Goal: Task Accomplishment & Management: Complete application form

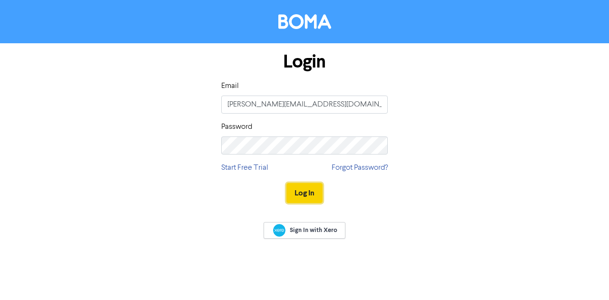
click at [300, 195] on button "Log In" at bounding box center [304, 193] width 36 height 20
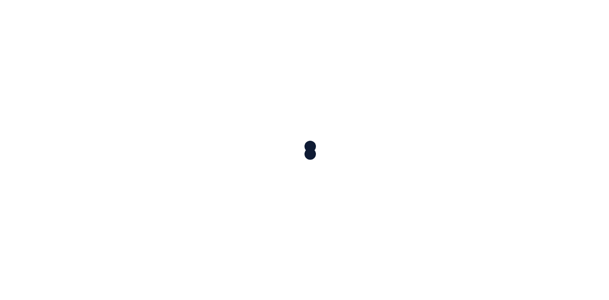
click at [300, 195] on div at bounding box center [304, 150] width 609 height 300
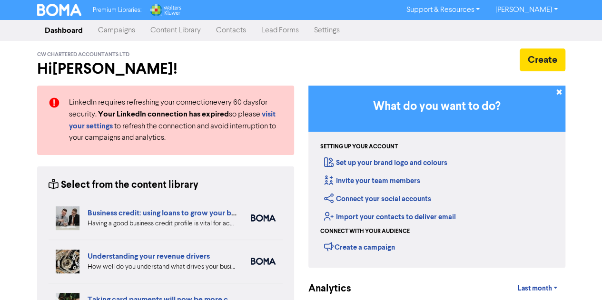
click at [113, 33] on link "Campaigns" at bounding box center [116, 30] width 52 height 19
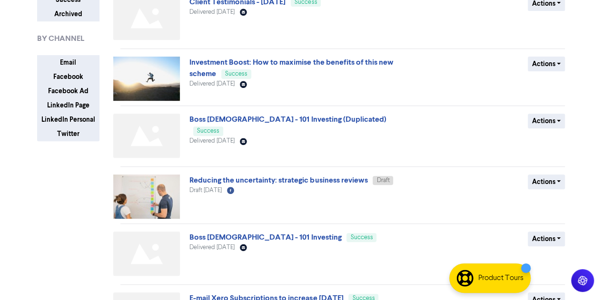
scroll to position [156, 0]
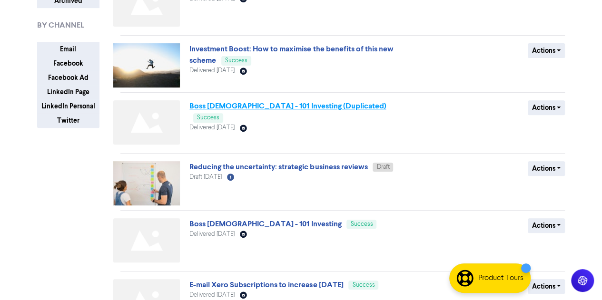
click at [281, 107] on link "Boss [DEMOGRAPHIC_DATA] - 101 Investing (Duplicated)" at bounding box center [287, 106] width 196 height 10
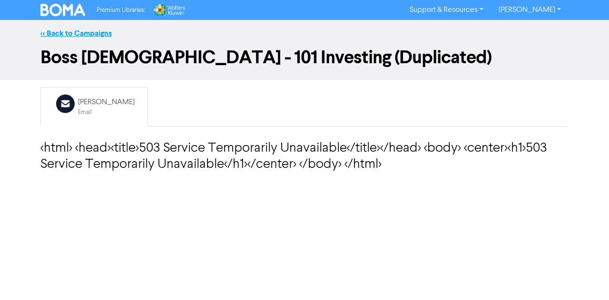
click at [87, 30] on link "<< Back to Campaigns" at bounding box center [75, 34] width 71 height 10
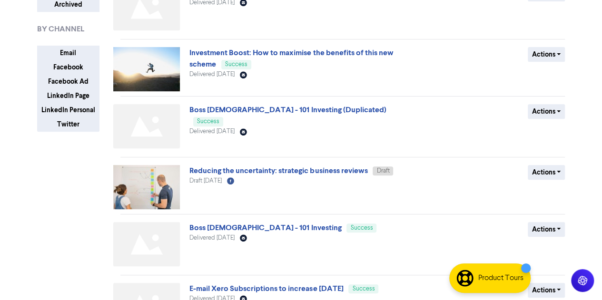
scroll to position [154, 0]
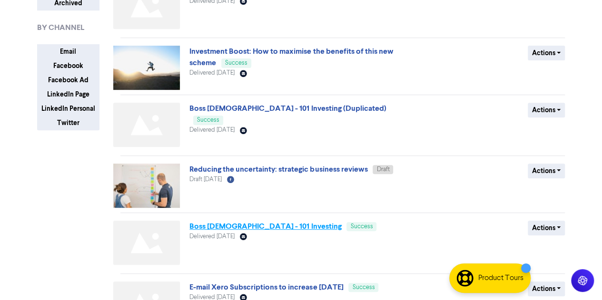
click at [246, 226] on link "Boss [DEMOGRAPHIC_DATA] - 101 Investing" at bounding box center [265, 227] width 152 height 10
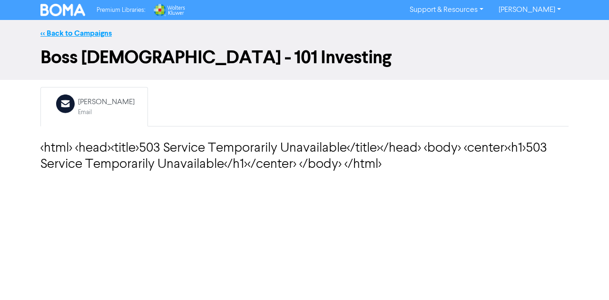
click at [90, 34] on link "<< Back to Campaigns" at bounding box center [75, 34] width 71 height 10
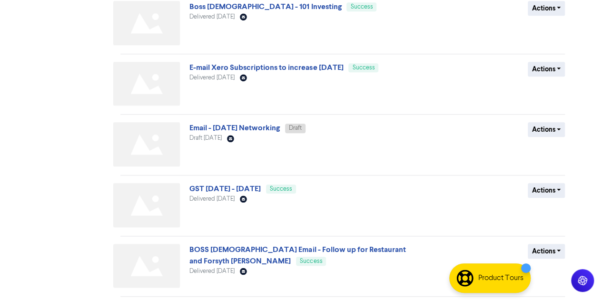
scroll to position [401, 0]
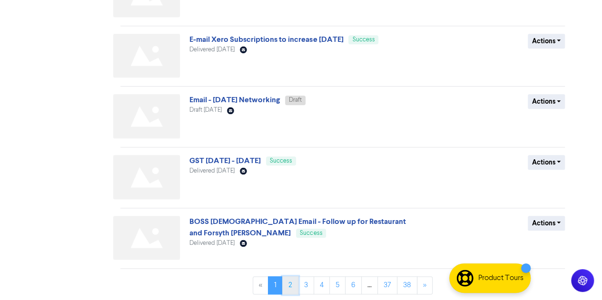
click at [291, 282] on link "2" at bounding box center [290, 285] width 16 height 18
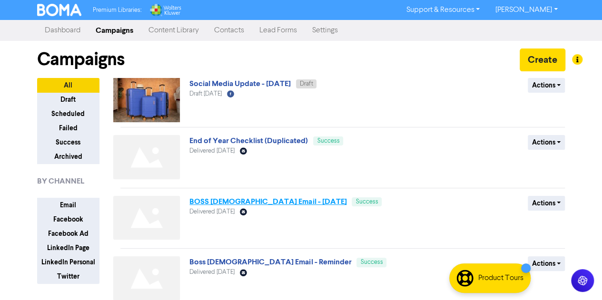
click at [284, 199] on link "BOSS [DEMOGRAPHIC_DATA] Email - [DATE]" at bounding box center [267, 202] width 157 height 10
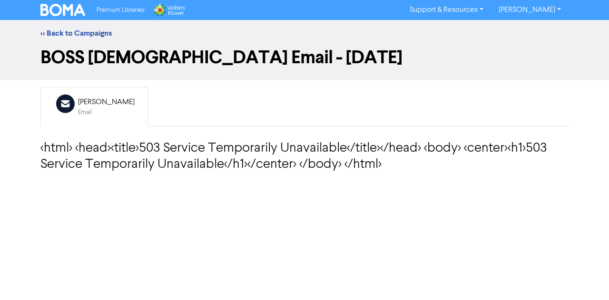
click at [135, 104] on div "[PERSON_NAME]" at bounding box center [106, 102] width 57 height 11
click at [91, 32] on link "<< Back to Campaigns" at bounding box center [75, 34] width 71 height 10
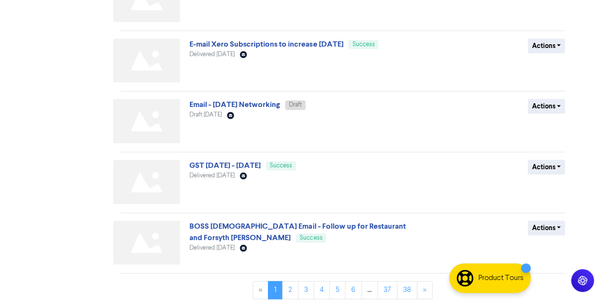
scroll to position [401, 0]
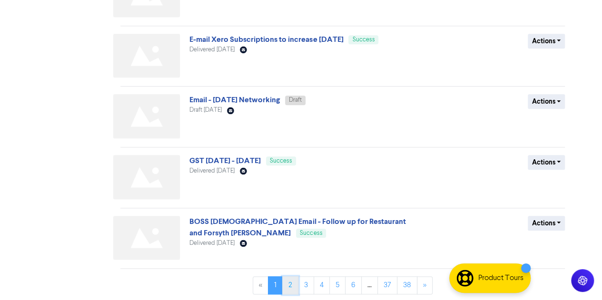
click at [291, 286] on link "2" at bounding box center [290, 285] width 16 height 18
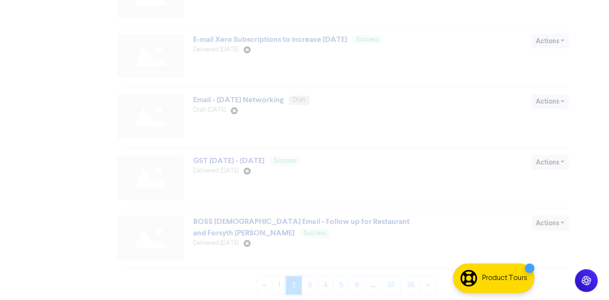
scroll to position [0, 0]
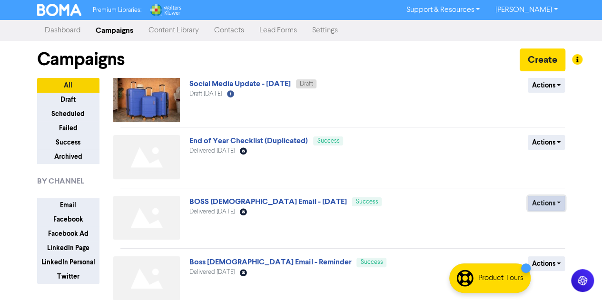
click at [559, 202] on button "Actions" at bounding box center [547, 203] width 38 height 15
click at [549, 221] on button "Duplicate" at bounding box center [563, 223] width 75 height 15
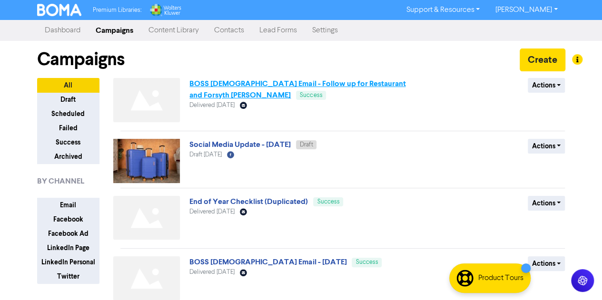
click at [361, 88] on link "BOSS [DEMOGRAPHIC_DATA] Email - Follow up for Restaurant and Forsyth [PERSON_NA…" at bounding box center [297, 89] width 216 height 21
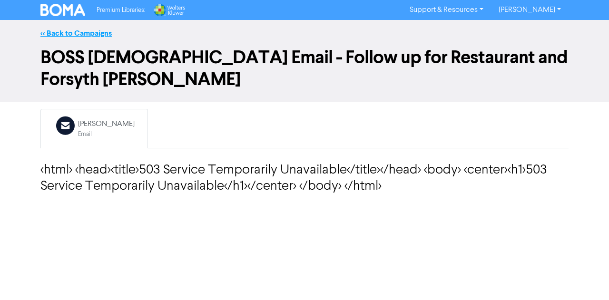
click at [91, 30] on link "<< Back to Campaigns" at bounding box center [75, 34] width 71 height 10
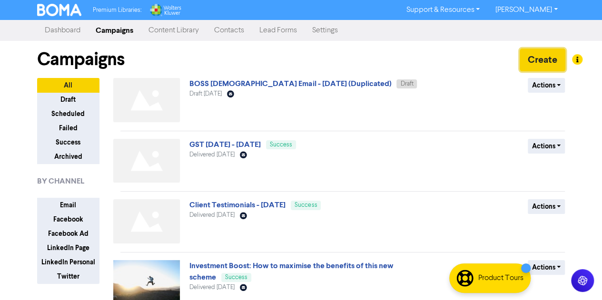
click at [530, 57] on button "Create" at bounding box center [542, 60] width 46 height 23
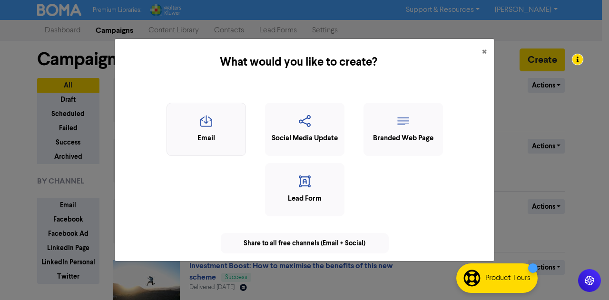
click at [207, 123] on icon "button" at bounding box center [206, 124] width 69 height 18
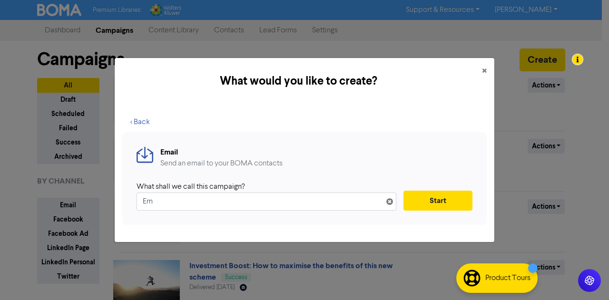
type input "E"
type input "Boss [DEMOGRAPHIC_DATA]"
click at [431, 203] on button "Start" at bounding box center [437, 201] width 69 height 20
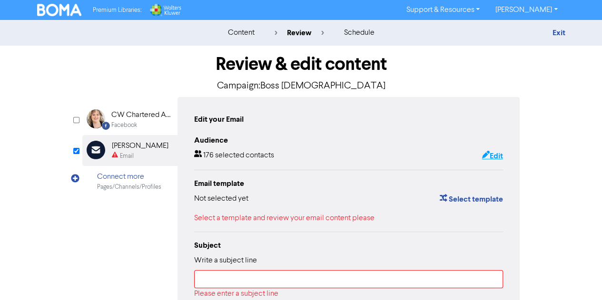
click at [493, 154] on button "Edit" at bounding box center [492, 156] width 22 height 12
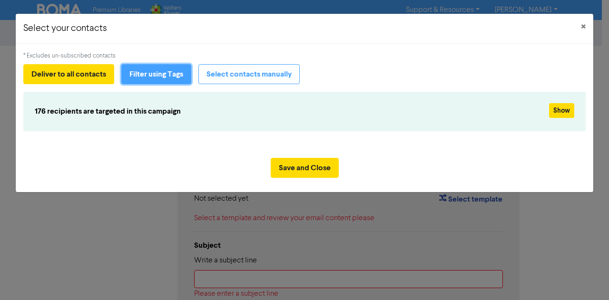
click at [169, 73] on button "Filter using Tags" at bounding box center [156, 74] width 70 height 20
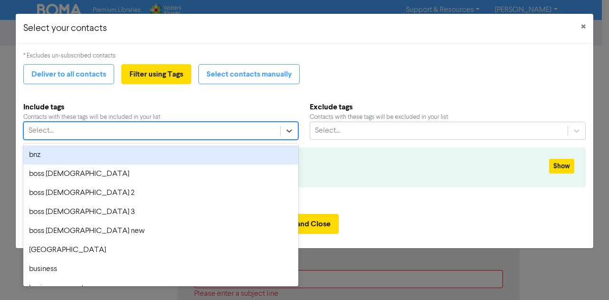
click at [102, 131] on div "Select..." at bounding box center [152, 130] width 256 height 17
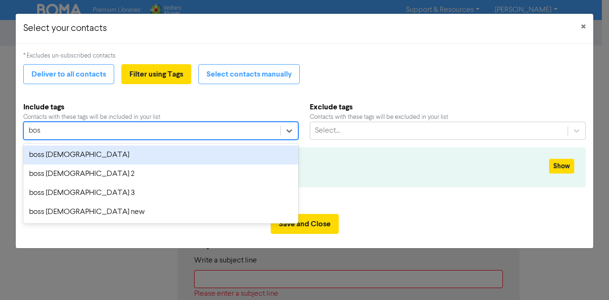
type input "boss"
click at [59, 156] on div "boss [DEMOGRAPHIC_DATA]" at bounding box center [160, 155] width 275 height 19
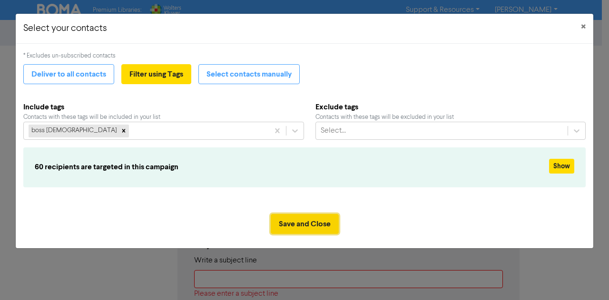
click at [309, 219] on button "Save and Close" at bounding box center [305, 224] width 68 height 20
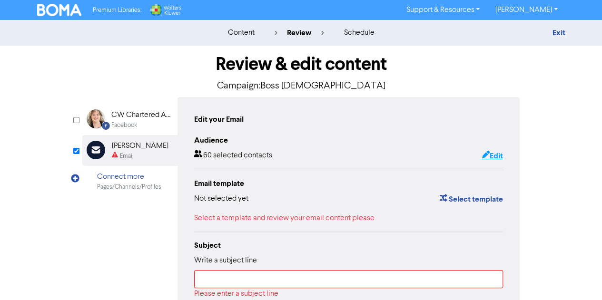
click at [487, 154] on icon "button" at bounding box center [485, 156] width 8 height 10
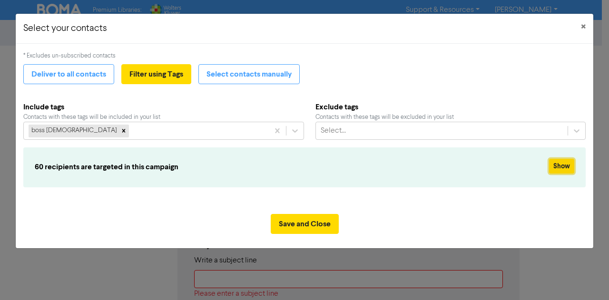
click at [558, 162] on button "Show" at bounding box center [561, 166] width 25 height 15
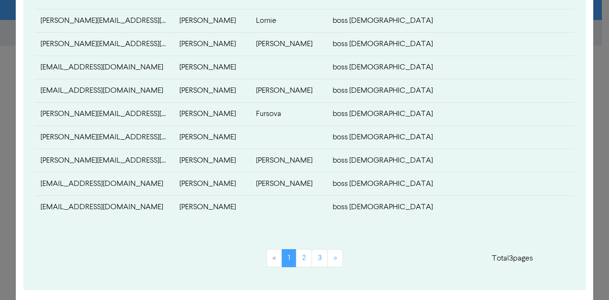
scroll to position [452, 0]
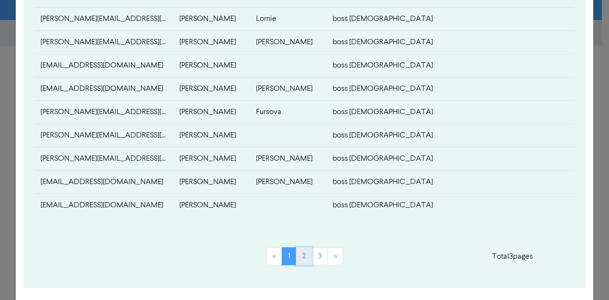
click at [301, 252] on link "2" at bounding box center [304, 256] width 16 height 18
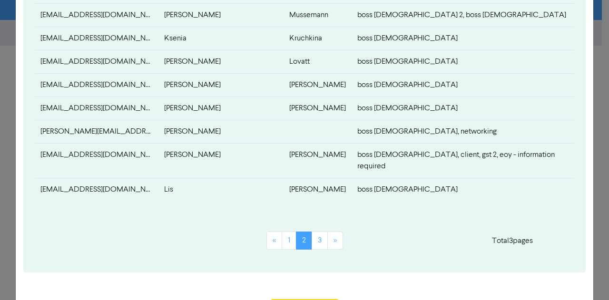
scroll to position [510, 0]
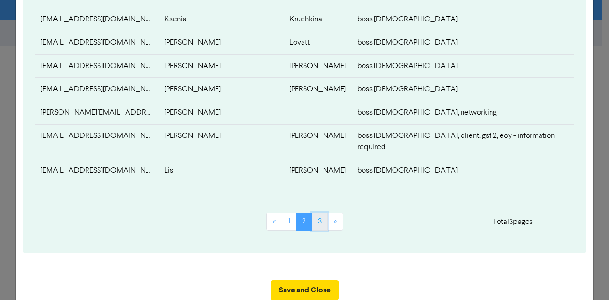
click at [313, 213] on link "3" at bounding box center [320, 222] width 16 height 18
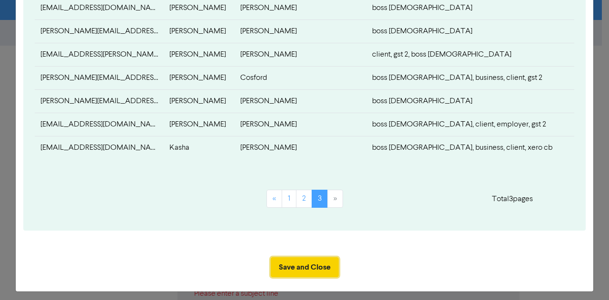
click at [304, 262] on button "Save and Close" at bounding box center [305, 267] width 68 height 20
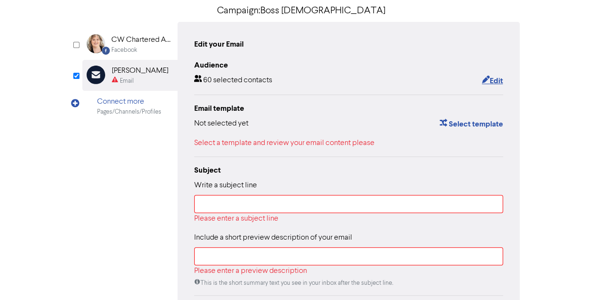
scroll to position [78, 0]
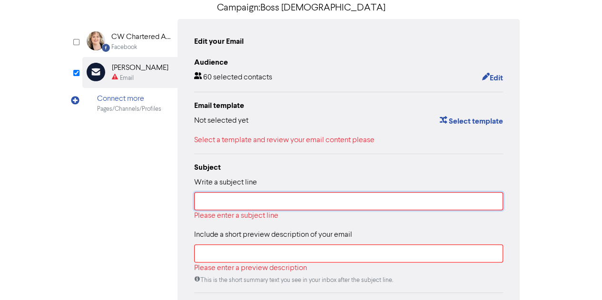
click at [203, 200] on input "text" at bounding box center [348, 201] width 309 height 18
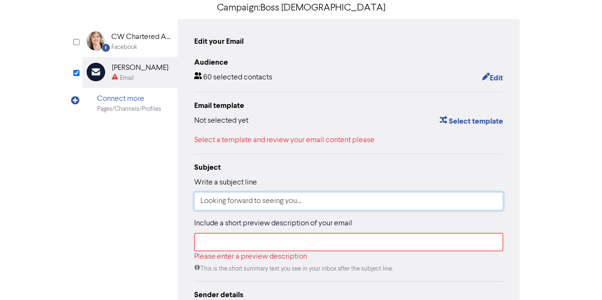
type input "Looking forward to seeing you..."
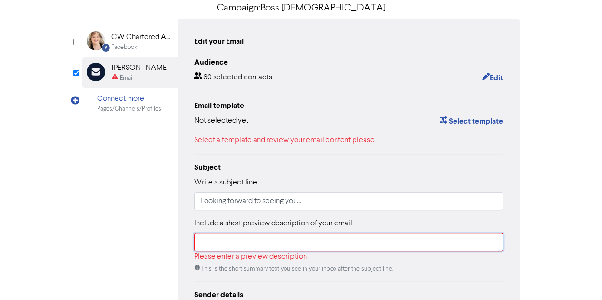
click at [200, 243] on input "text" at bounding box center [348, 242] width 309 height 18
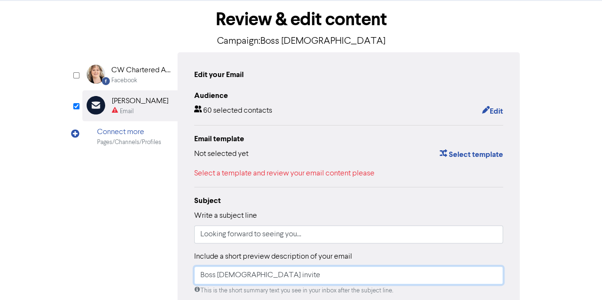
scroll to position [44, 0]
type input "Boss [DEMOGRAPHIC_DATA] invite"
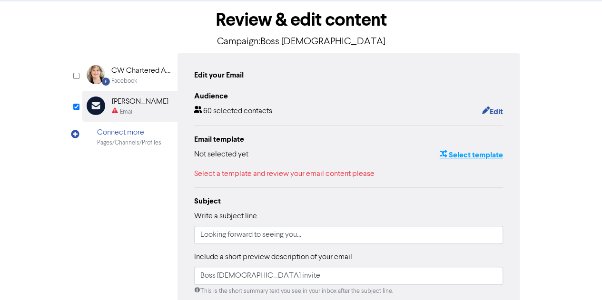
click at [475, 153] on button "Select template" at bounding box center [471, 155] width 64 height 12
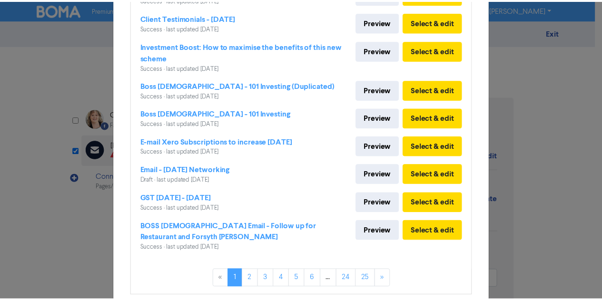
scroll to position [153, 0]
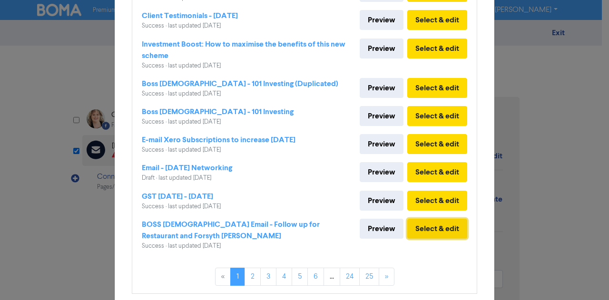
click at [433, 226] on button "Select & edit" at bounding box center [437, 229] width 60 height 20
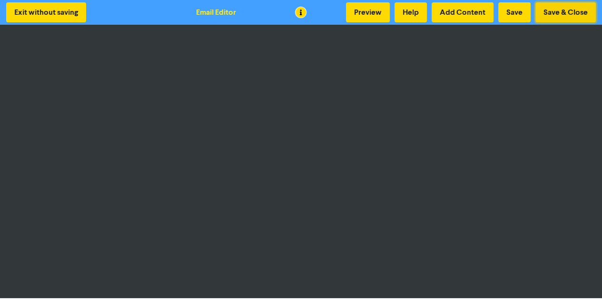
click at [571, 6] on button "Save & Close" at bounding box center [565, 12] width 60 height 20
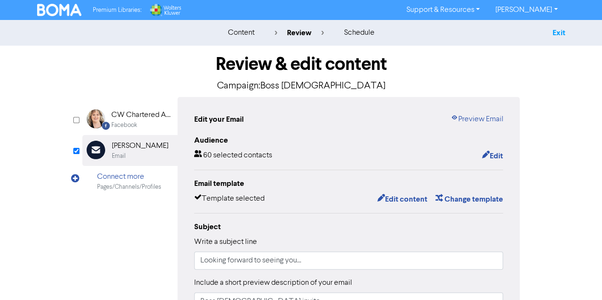
click at [554, 34] on link "Exit" at bounding box center [558, 33] width 13 height 10
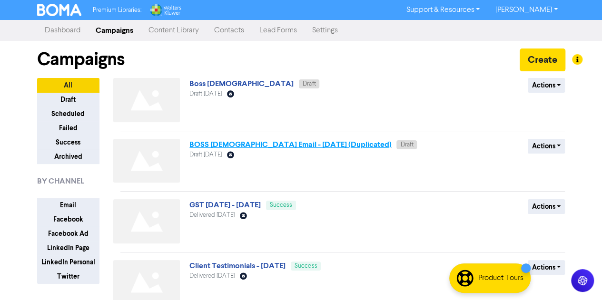
click at [234, 147] on link "BOSS [DEMOGRAPHIC_DATA] Email - [DATE] (Duplicated)" at bounding box center [290, 145] width 202 height 10
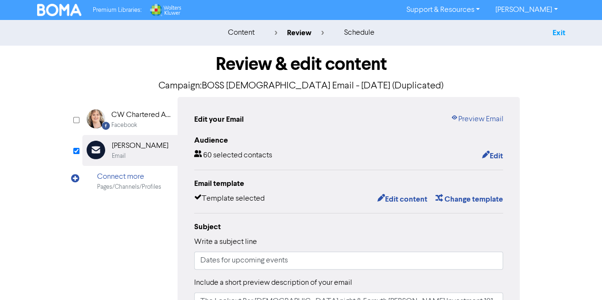
click at [559, 34] on link "Exit" at bounding box center [558, 33] width 13 height 10
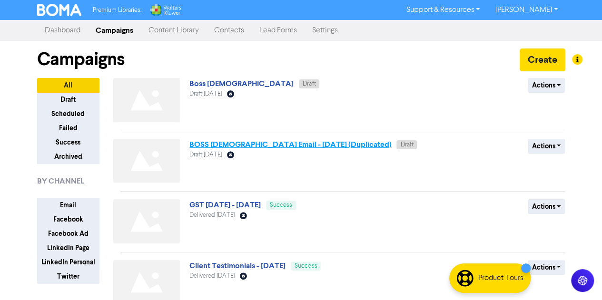
click at [306, 142] on link "BOSS [DEMOGRAPHIC_DATA] Email - [DATE] (Duplicated)" at bounding box center [290, 145] width 202 height 10
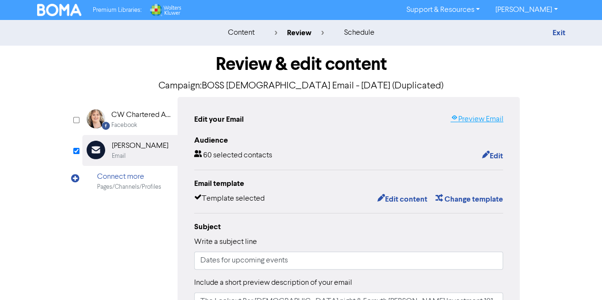
click at [475, 119] on link "Preview Email" at bounding box center [476, 119] width 53 height 11
click at [561, 33] on link "Exit" at bounding box center [558, 33] width 13 height 10
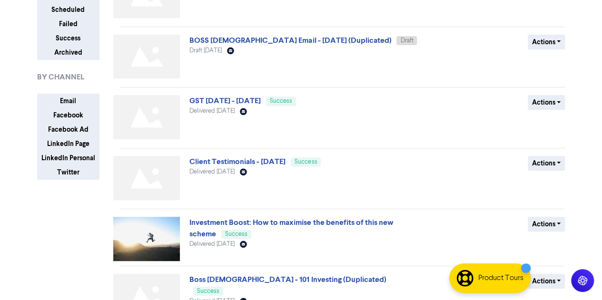
scroll to position [119, 0]
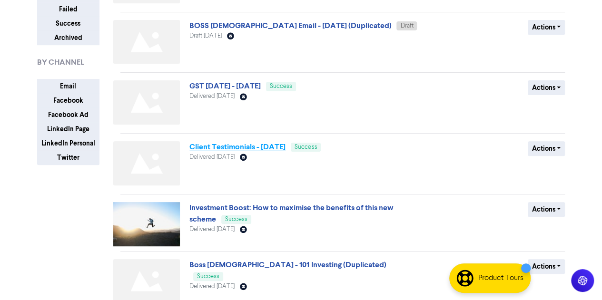
click at [277, 144] on link "Client Testimonials - [DATE]" at bounding box center [237, 147] width 96 height 10
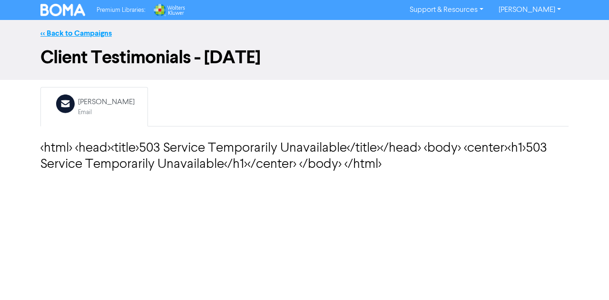
click at [89, 31] on link "<< Back to Campaigns" at bounding box center [75, 34] width 71 height 10
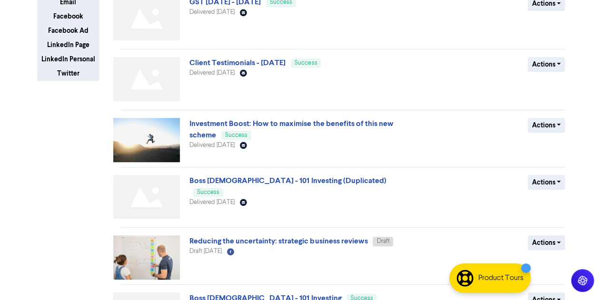
scroll to position [211, 0]
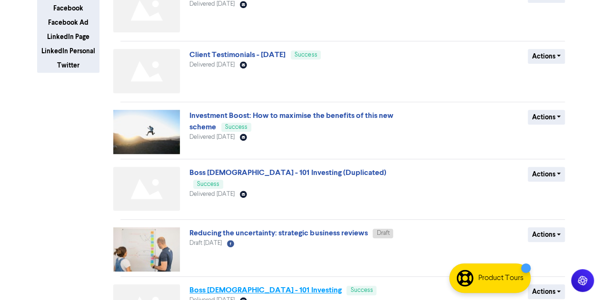
click at [226, 288] on link "Boss [DEMOGRAPHIC_DATA] - 101 Investing" at bounding box center [265, 290] width 152 height 10
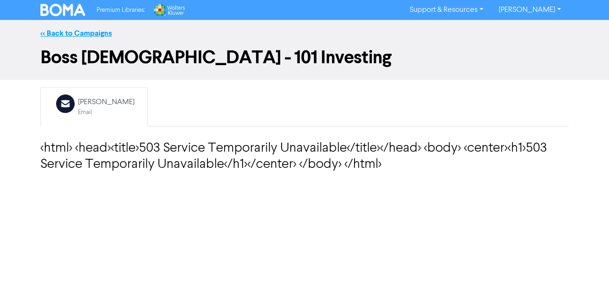
click at [78, 35] on link "<< Back to Campaigns" at bounding box center [75, 34] width 71 height 10
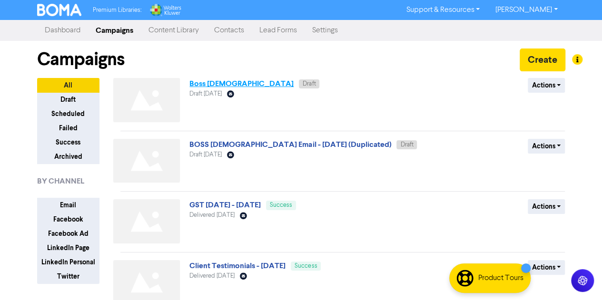
click at [206, 84] on link "Boss [DEMOGRAPHIC_DATA]" at bounding box center [241, 84] width 104 height 10
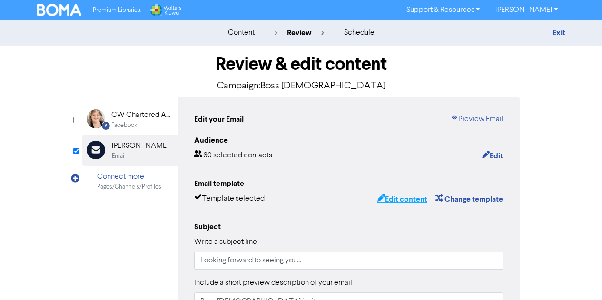
click at [401, 200] on button "Edit content" at bounding box center [401, 199] width 51 height 12
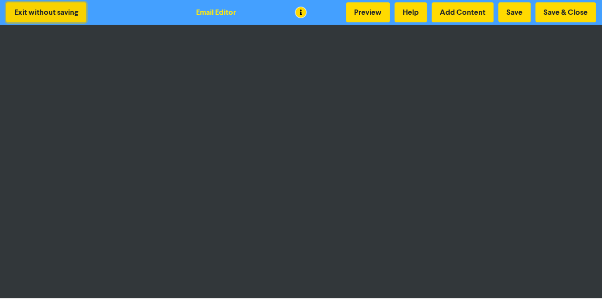
click at [64, 7] on button "Exit without saving" at bounding box center [46, 12] width 80 height 20
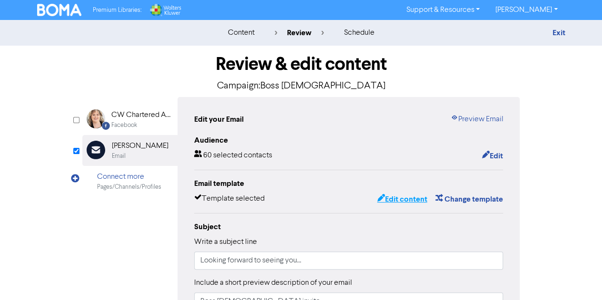
click at [401, 198] on button "Edit content" at bounding box center [401, 199] width 51 height 12
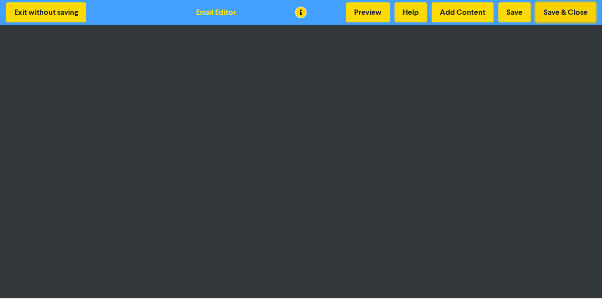
click at [566, 8] on button "Save & Close" at bounding box center [565, 12] width 60 height 20
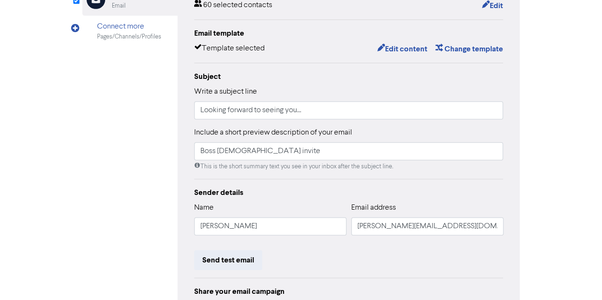
scroll to position [156, 0]
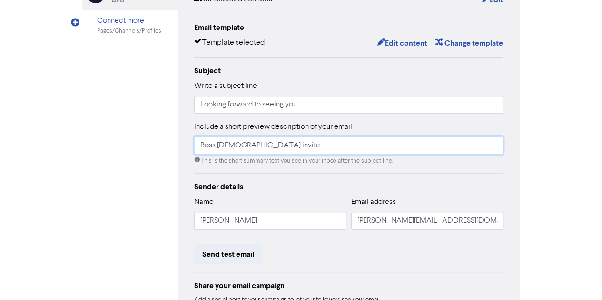
click at [258, 147] on input "Boss [DEMOGRAPHIC_DATA] invite" at bounding box center [348, 146] width 309 height 18
type input "Boss [DEMOGRAPHIC_DATA] coffee catch up"
click at [328, 246] on div "Send test email" at bounding box center [348, 255] width 309 height 20
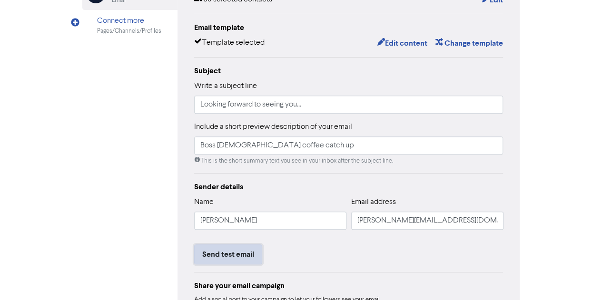
click at [237, 251] on button "Send test email" at bounding box center [228, 255] width 68 height 20
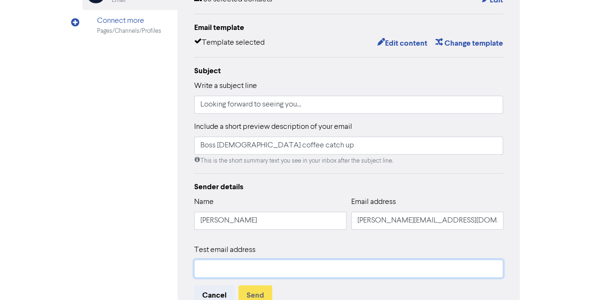
type input "[PERSON_NAME][EMAIL_ADDRESS][DOMAIN_NAME]"
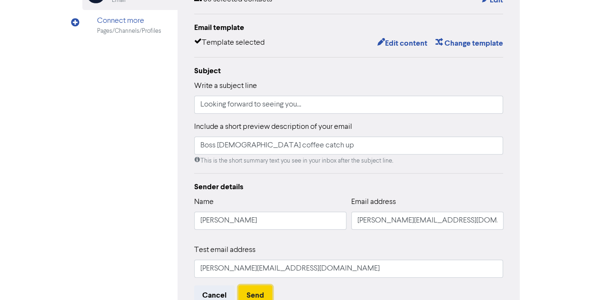
click at [255, 291] on button "Send" at bounding box center [255, 295] width 34 height 20
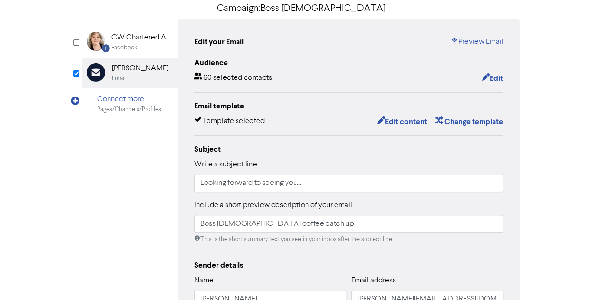
scroll to position [69, 0]
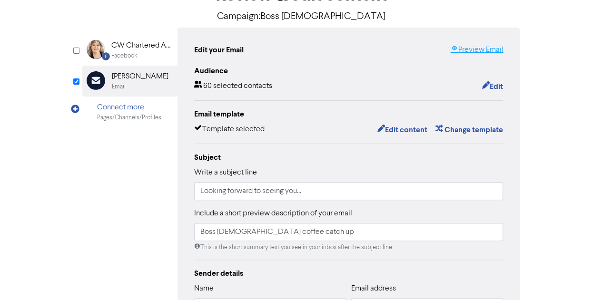
click at [480, 49] on link "Preview Email" at bounding box center [476, 49] width 53 height 11
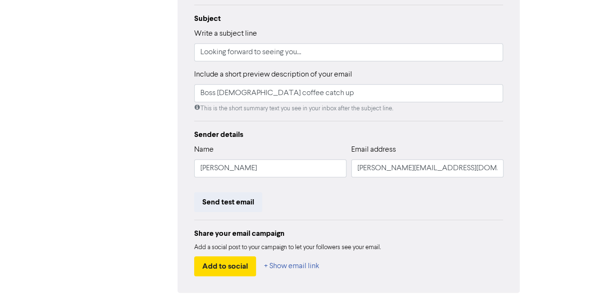
scroll to position [243, 0]
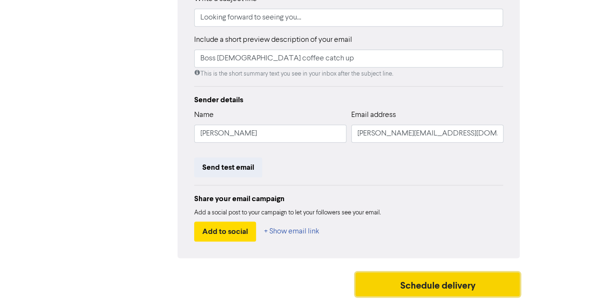
click at [432, 276] on button "Schedule delivery" at bounding box center [437, 285] width 165 height 24
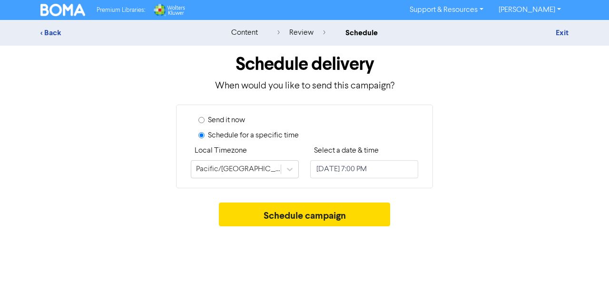
click at [202, 119] on input "Send it now" at bounding box center [201, 120] width 6 height 6
radio input "true"
radio input "false"
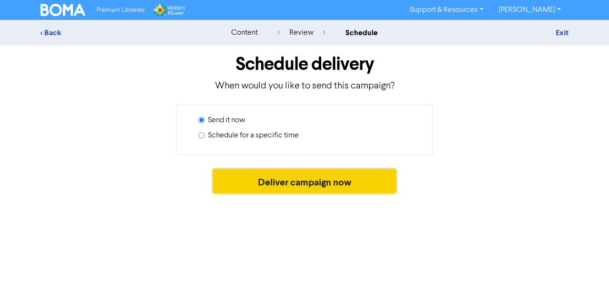
click at [289, 182] on button "Deliver campaign now" at bounding box center [304, 181] width 183 height 24
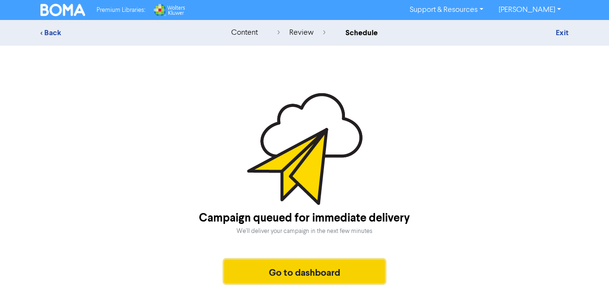
click at [279, 273] on button "Go to dashboard" at bounding box center [304, 272] width 161 height 24
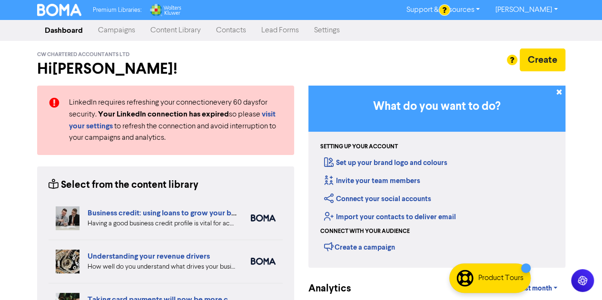
click at [123, 31] on link "Campaigns" at bounding box center [116, 30] width 52 height 19
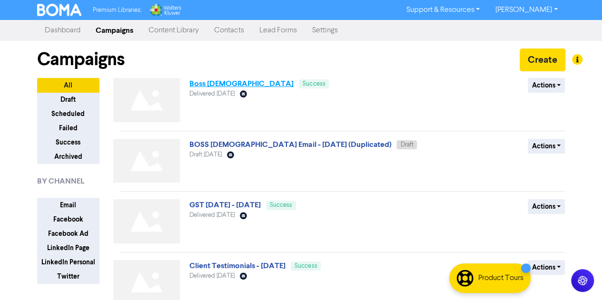
click at [217, 81] on link "Boss [DEMOGRAPHIC_DATA]" at bounding box center [241, 84] width 104 height 10
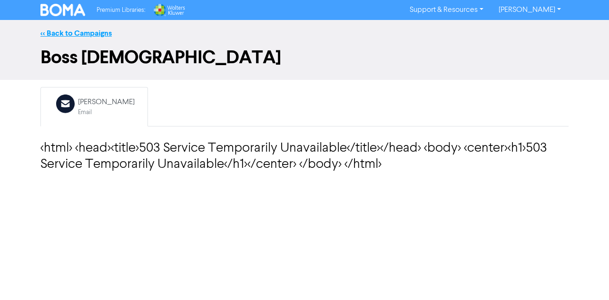
click at [93, 34] on link "<< Back to Campaigns" at bounding box center [75, 34] width 71 height 10
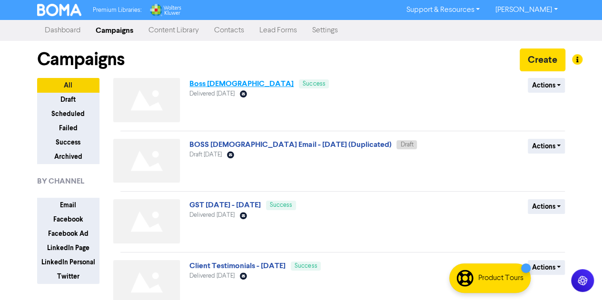
click at [210, 85] on link "Boss [DEMOGRAPHIC_DATA]" at bounding box center [241, 84] width 104 height 10
